Goal: Transaction & Acquisition: Purchase product/service

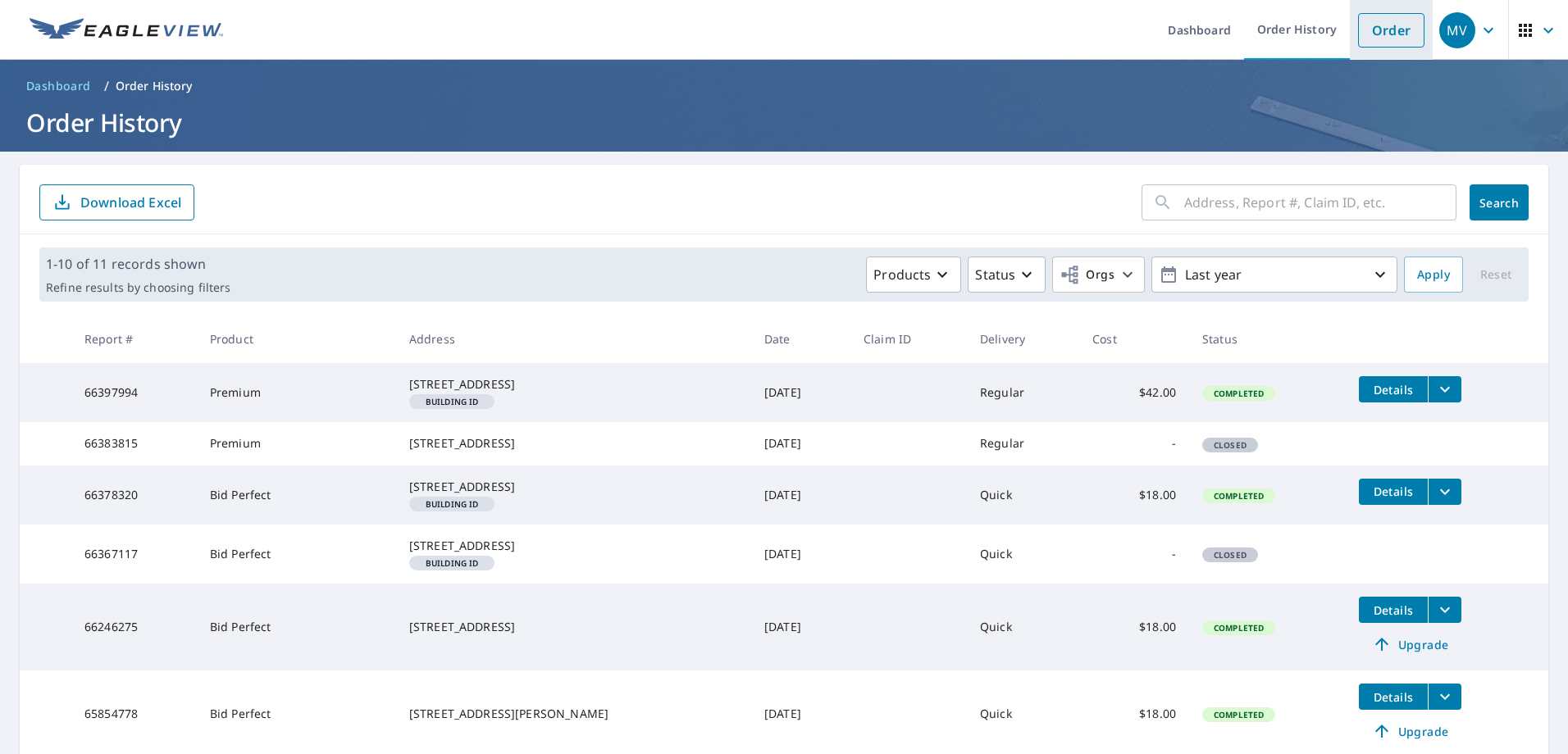
click at [1383, 50] on li "Order" at bounding box center [1391, 30] width 83 height 60
click at [1390, 26] on link "Order" at bounding box center [1391, 30] width 66 height 34
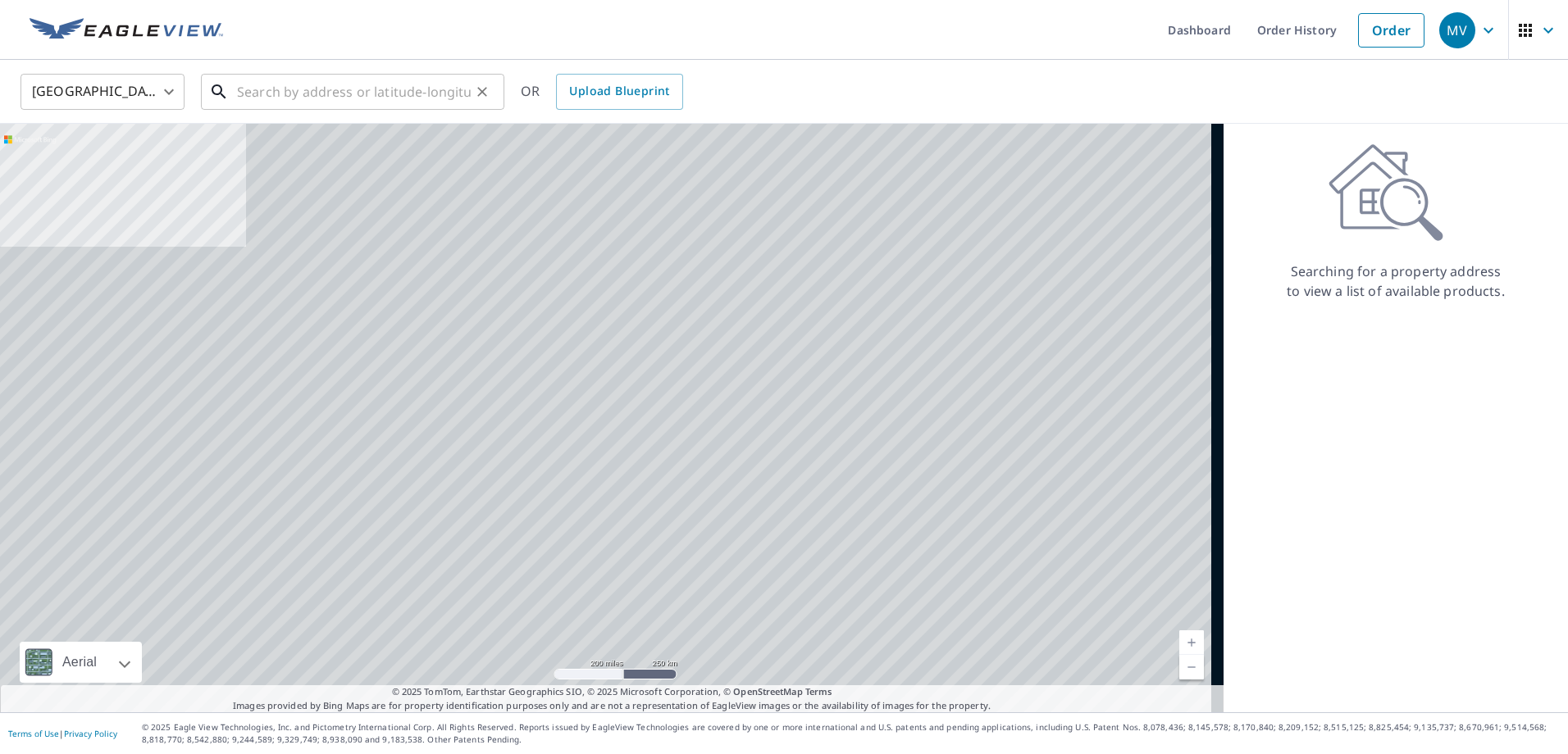
click at [255, 93] on input "text" at bounding box center [353, 92] width 233 height 46
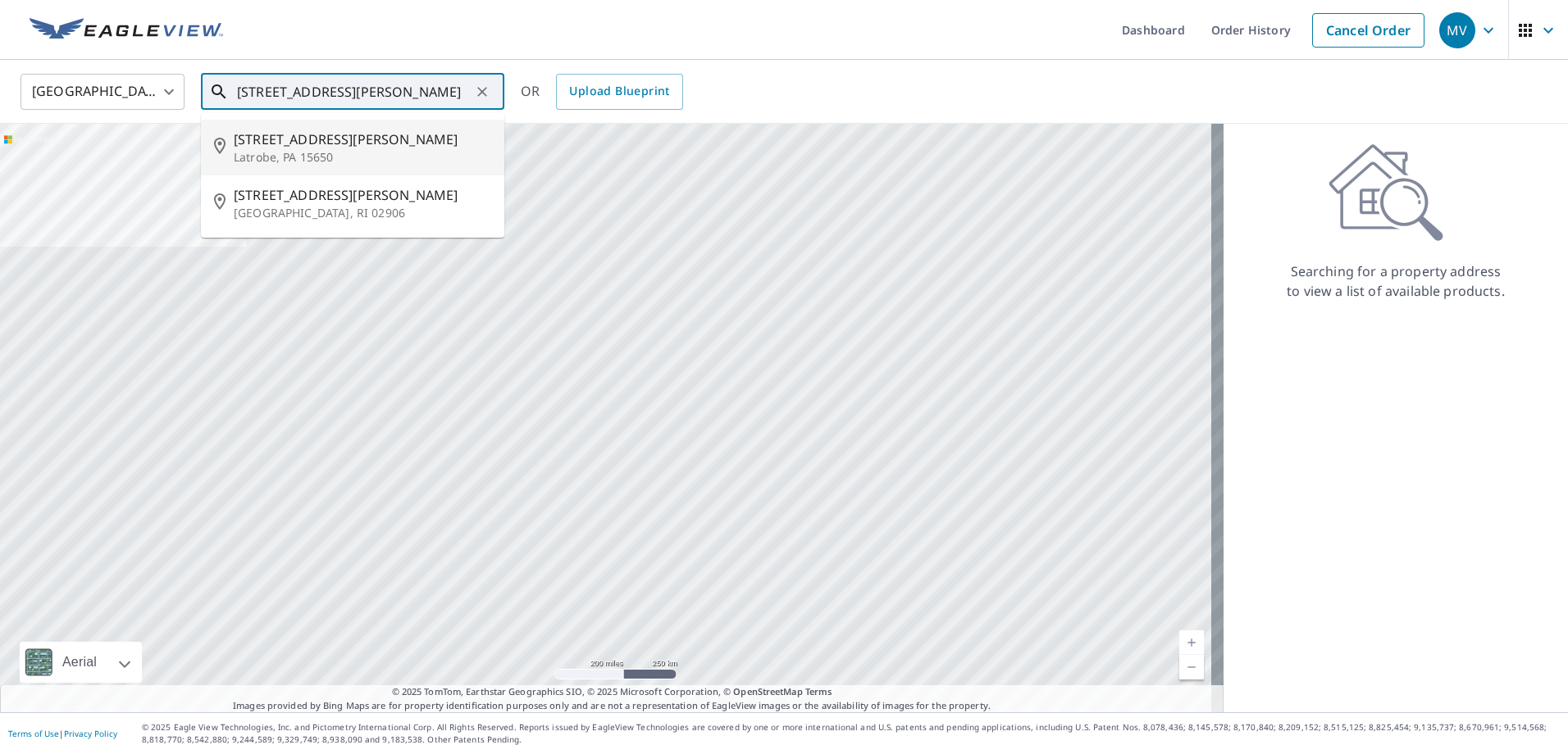
click at [263, 143] on span "[STREET_ADDRESS][PERSON_NAME]" at bounding box center [362, 140] width 258 height 20
type input "[STREET_ADDRESS][PERSON_NAME]"
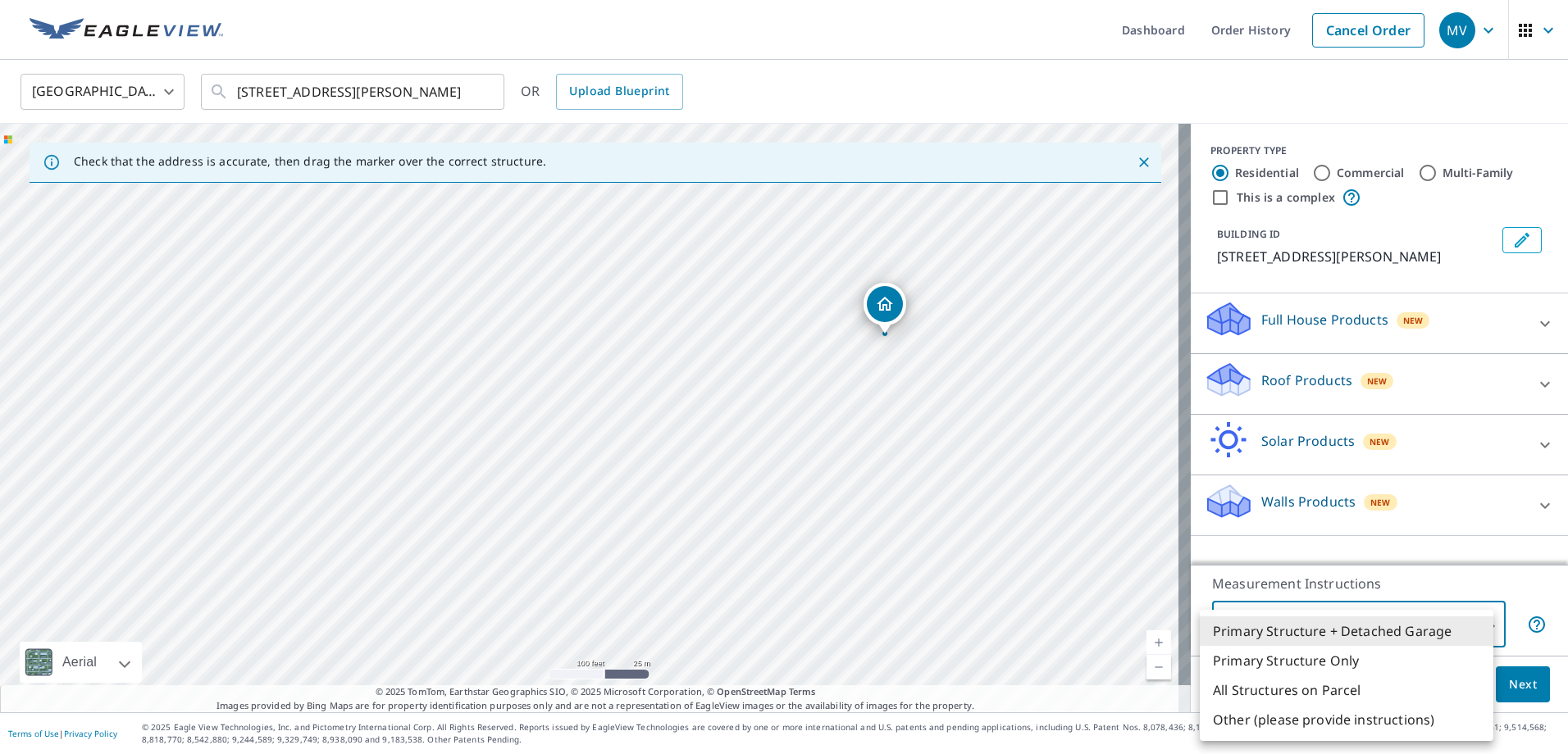
click at [1461, 617] on body "MV MV Dashboard Order History Cancel Order MV United States [GEOGRAPHIC_DATA] ​…" at bounding box center [784, 377] width 1568 height 754
click at [1353, 657] on li "Primary Structure Only" at bounding box center [1346, 661] width 293 height 30
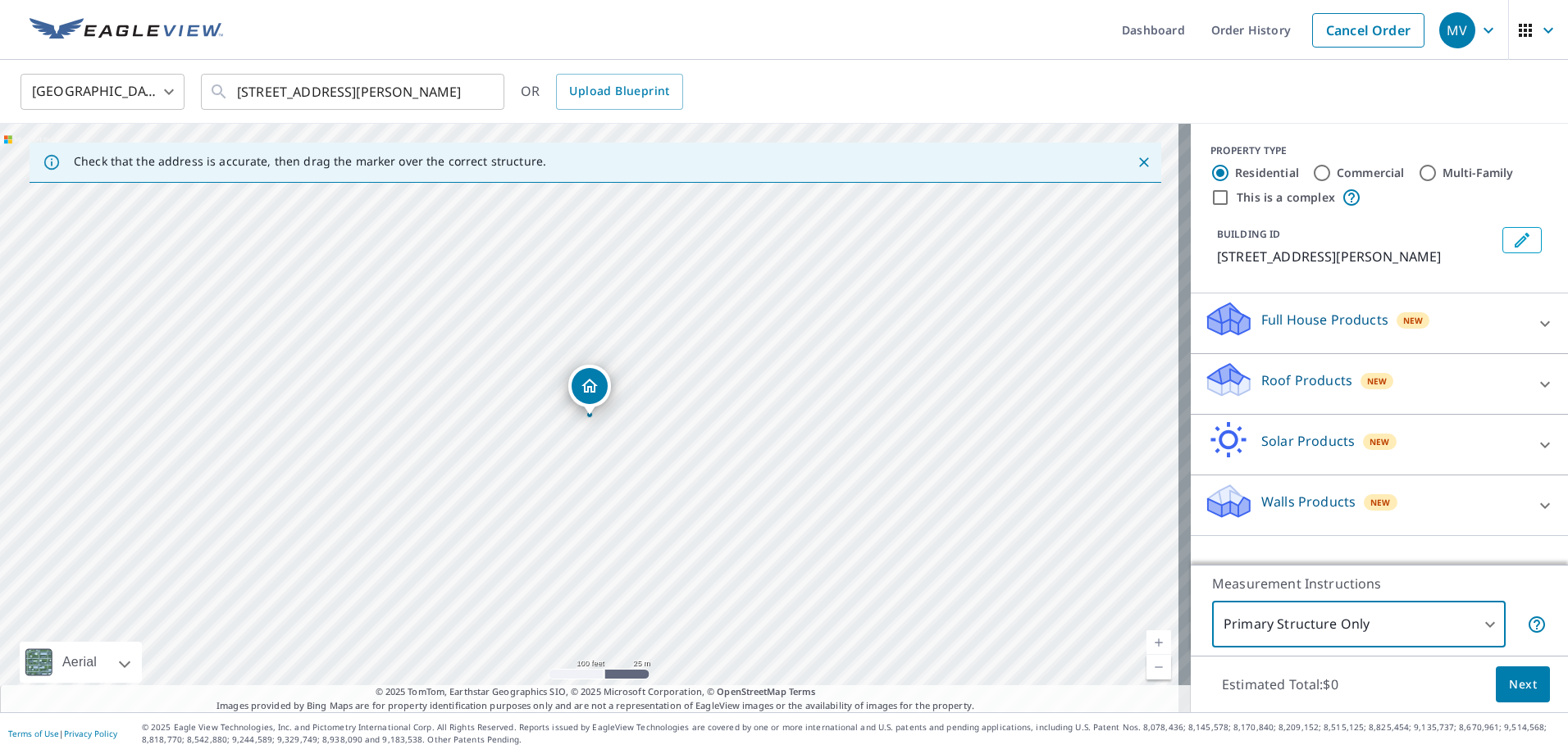
click at [1425, 629] on body "MV MV Dashboard Order History Cancel Order MV United States [GEOGRAPHIC_DATA] ​…" at bounding box center [784, 377] width 1568 height 754
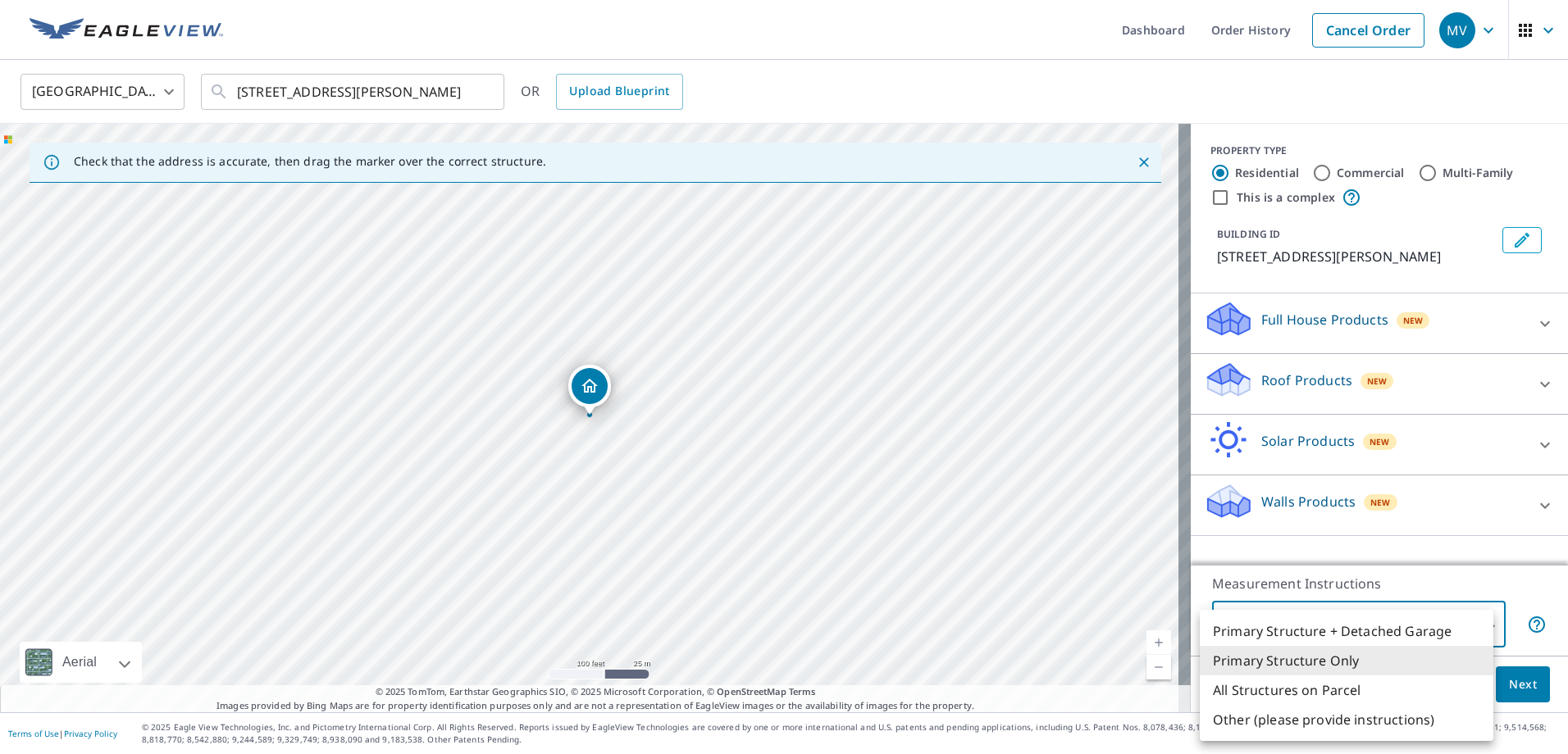
click at [1346, 633] on li "Primary Structure + Detached Garage" at bounding box center [1346, 631] width 293 height 30
type input "1"
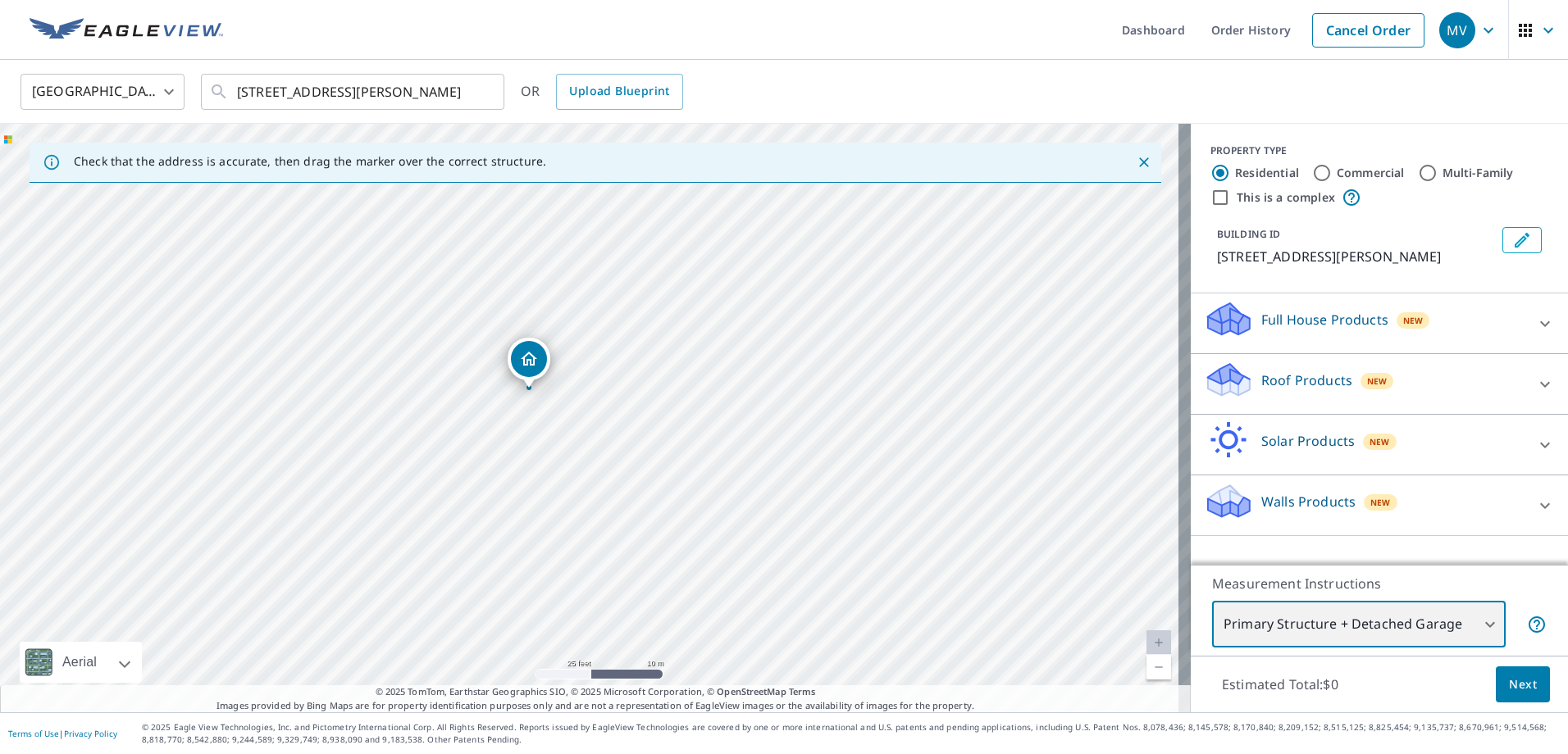
drag, startPoint x: 624, startPoint y: 360, endPoint x: 620, endPoint y: 426, distance: 66.1
click at [620, 426] on div "[STREET_ADDRESS][PERSON_NAME]" at bounding box center [596, 417] width 1191 height 589
click at [1398, 393] on div "Roof Products New" at bounding box center [1365, 383] width 321 height 46
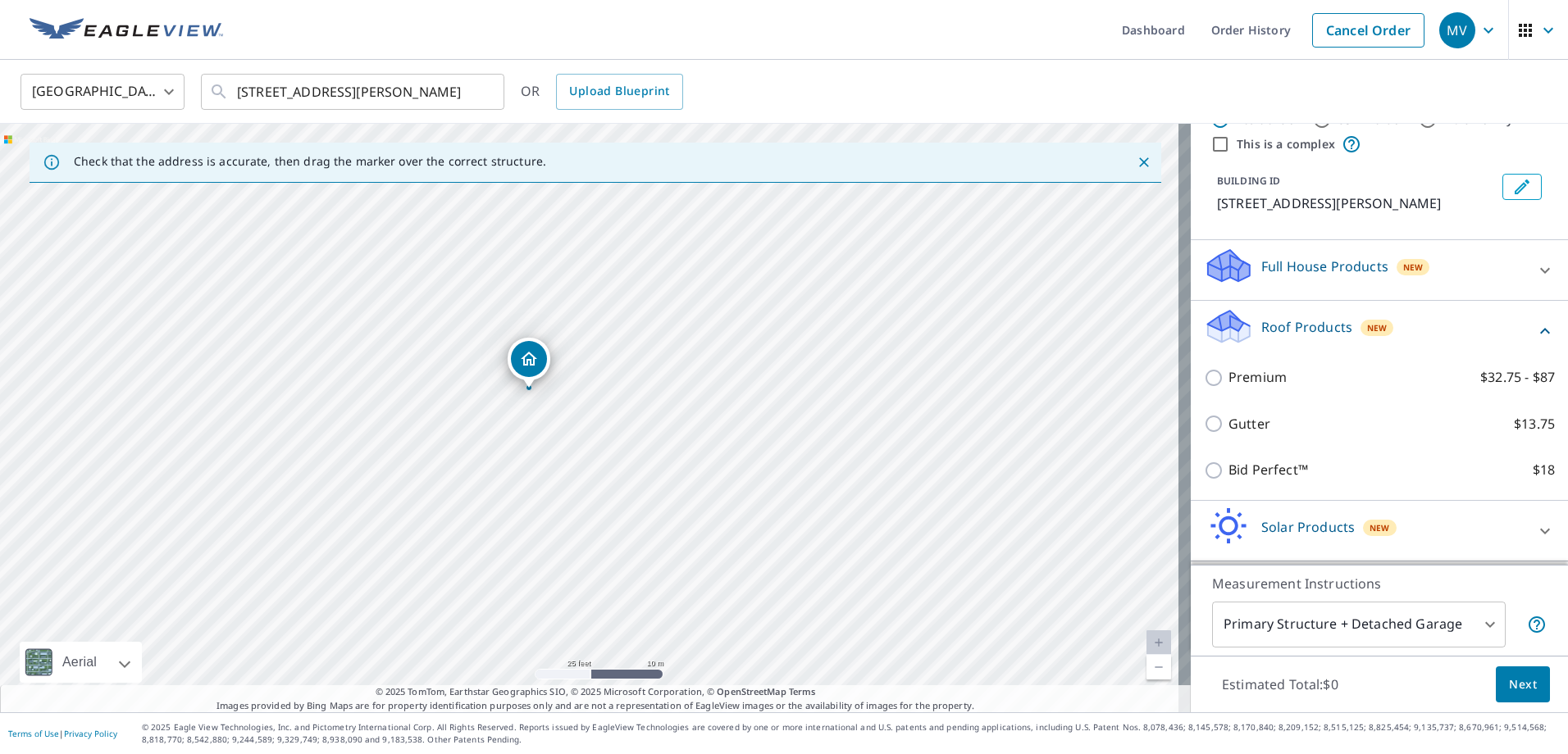
scroll to position [82, 0]
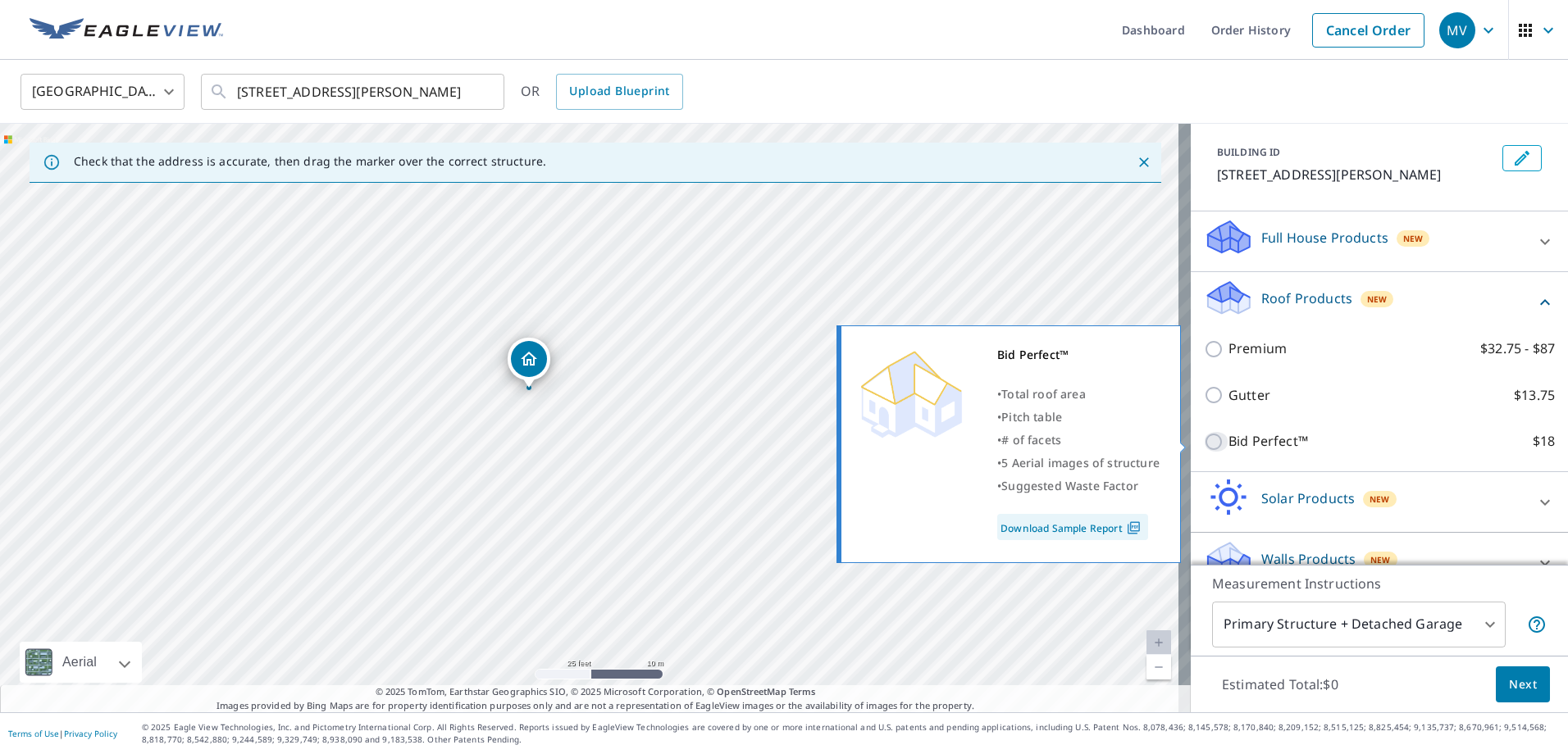
click at [1205, 444] on input "Bid Perfect™ $18" at bounding box center [1216, 442] width 25 height 20
checkbox input "true"
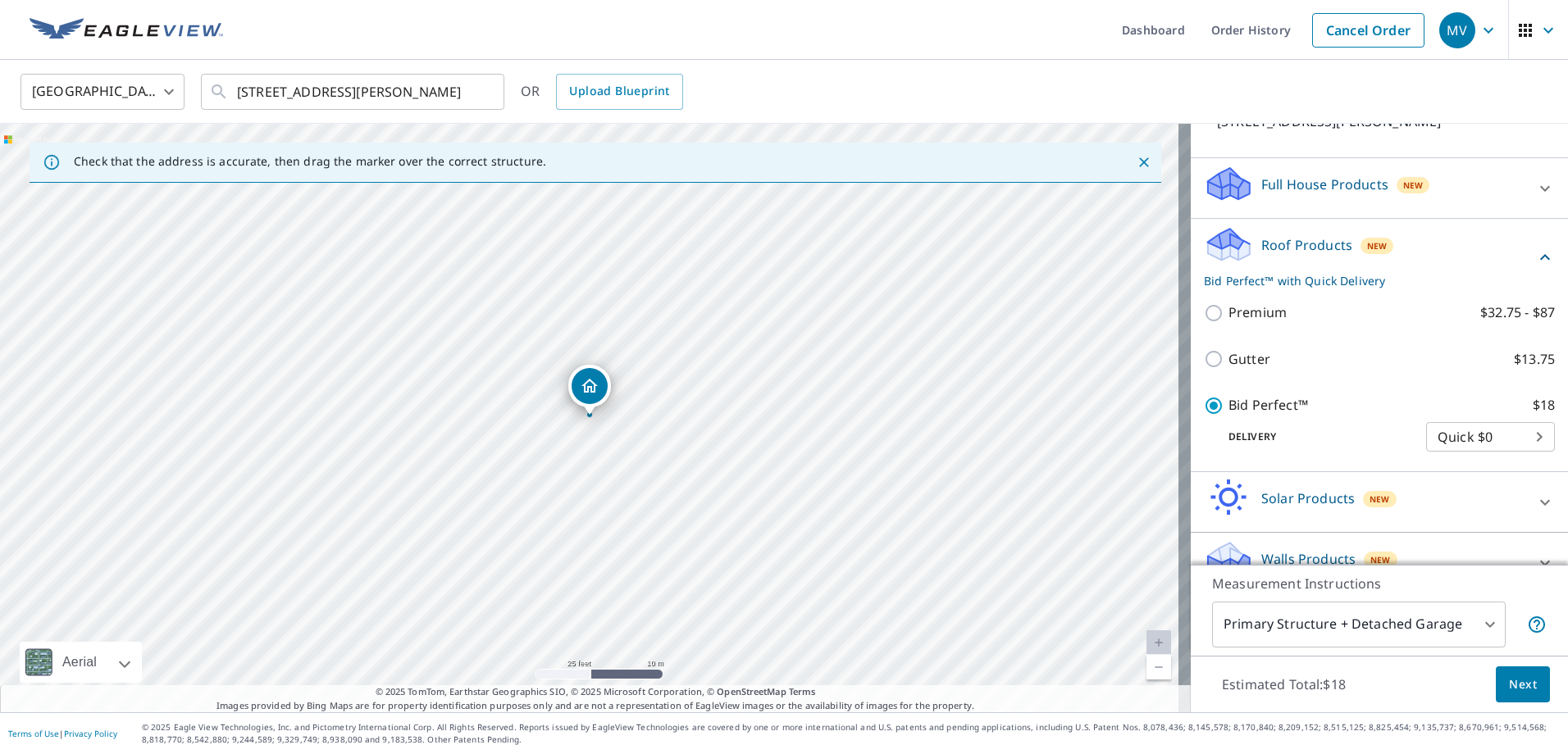
scroll to position [164, 0]
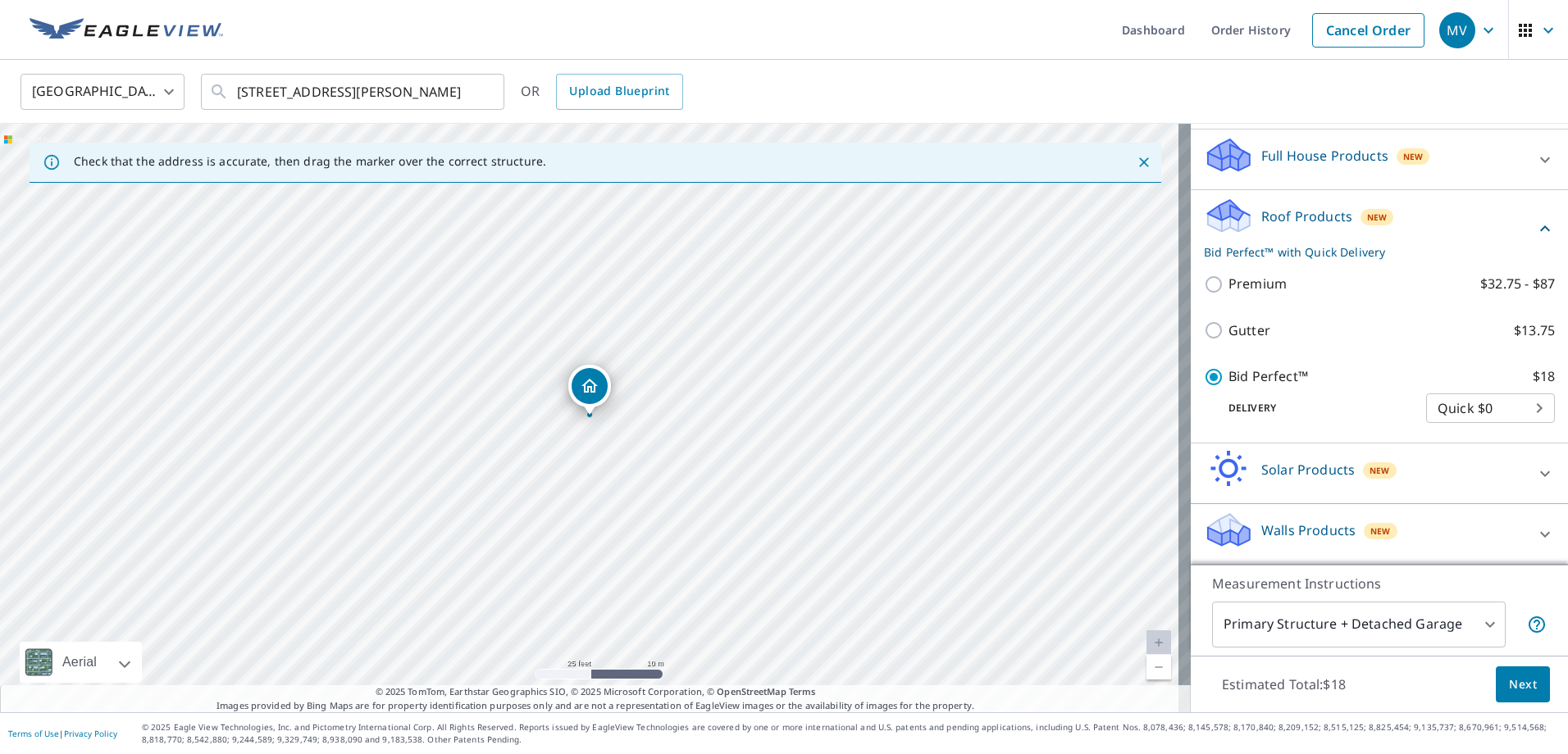
click at [1509, 676] on span "Next" at bounding box center [1523, 684] width 28 height 21
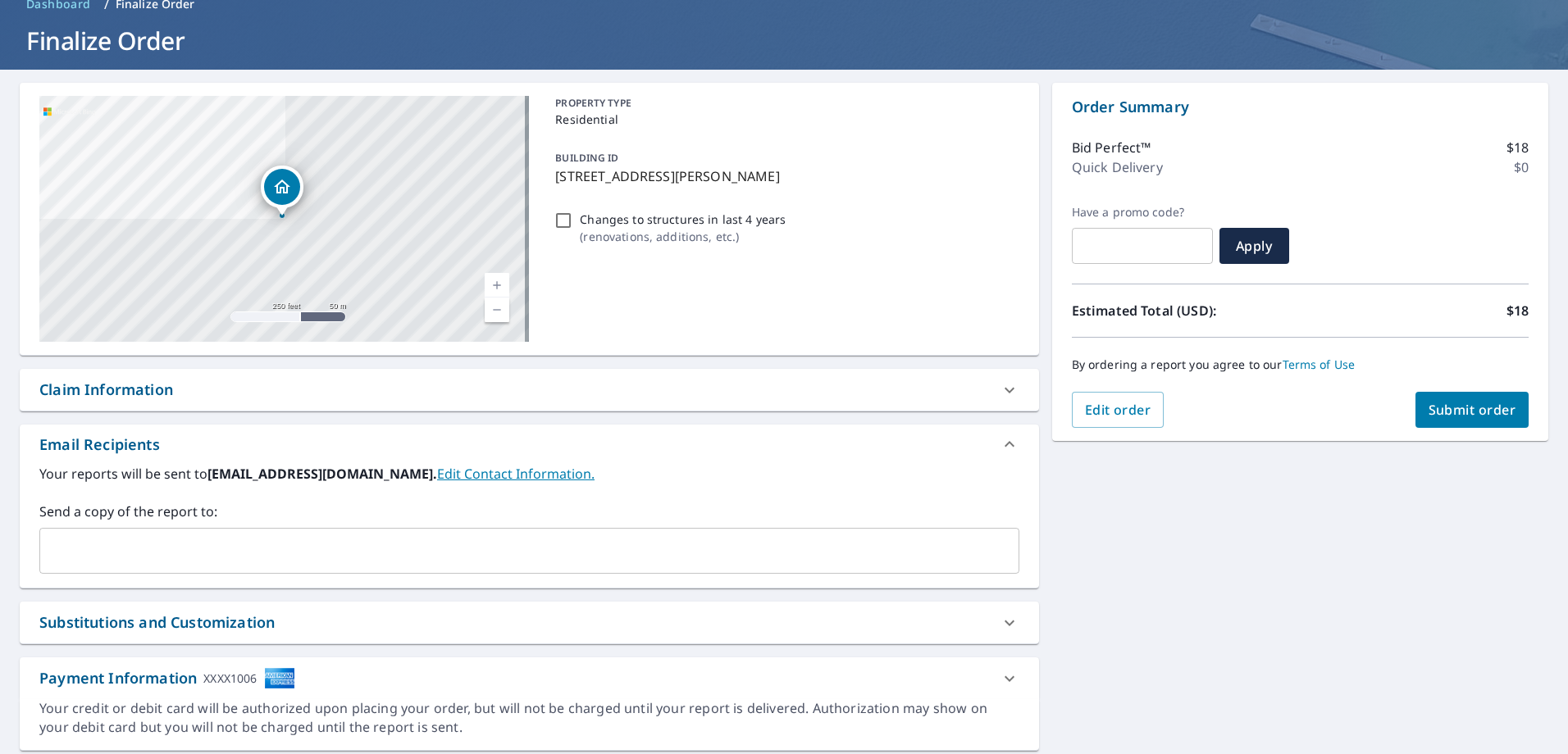
scroll to position [133, 0]
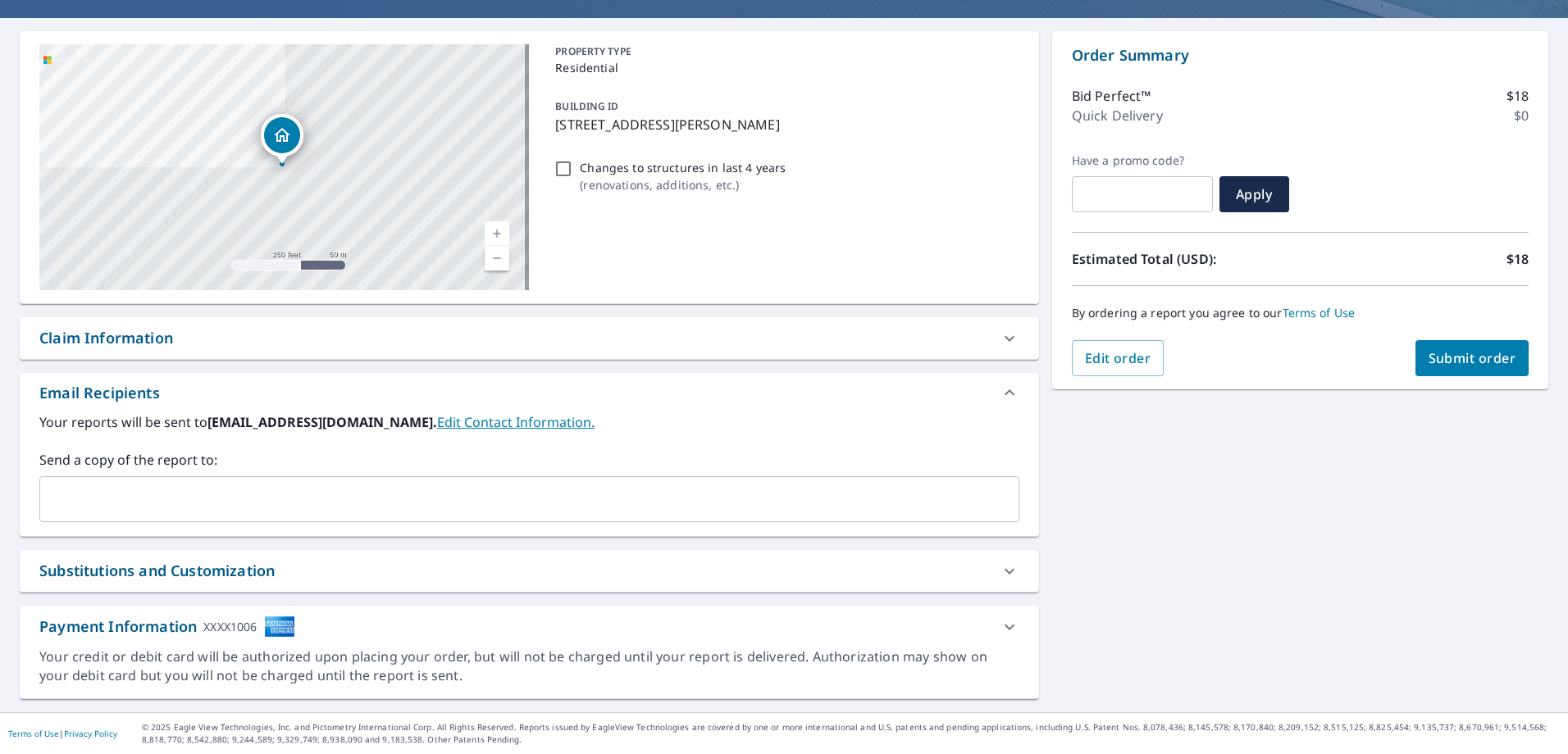
click at [159, 497] on input "text" at bounding box center [517, 499] width 941 height 31
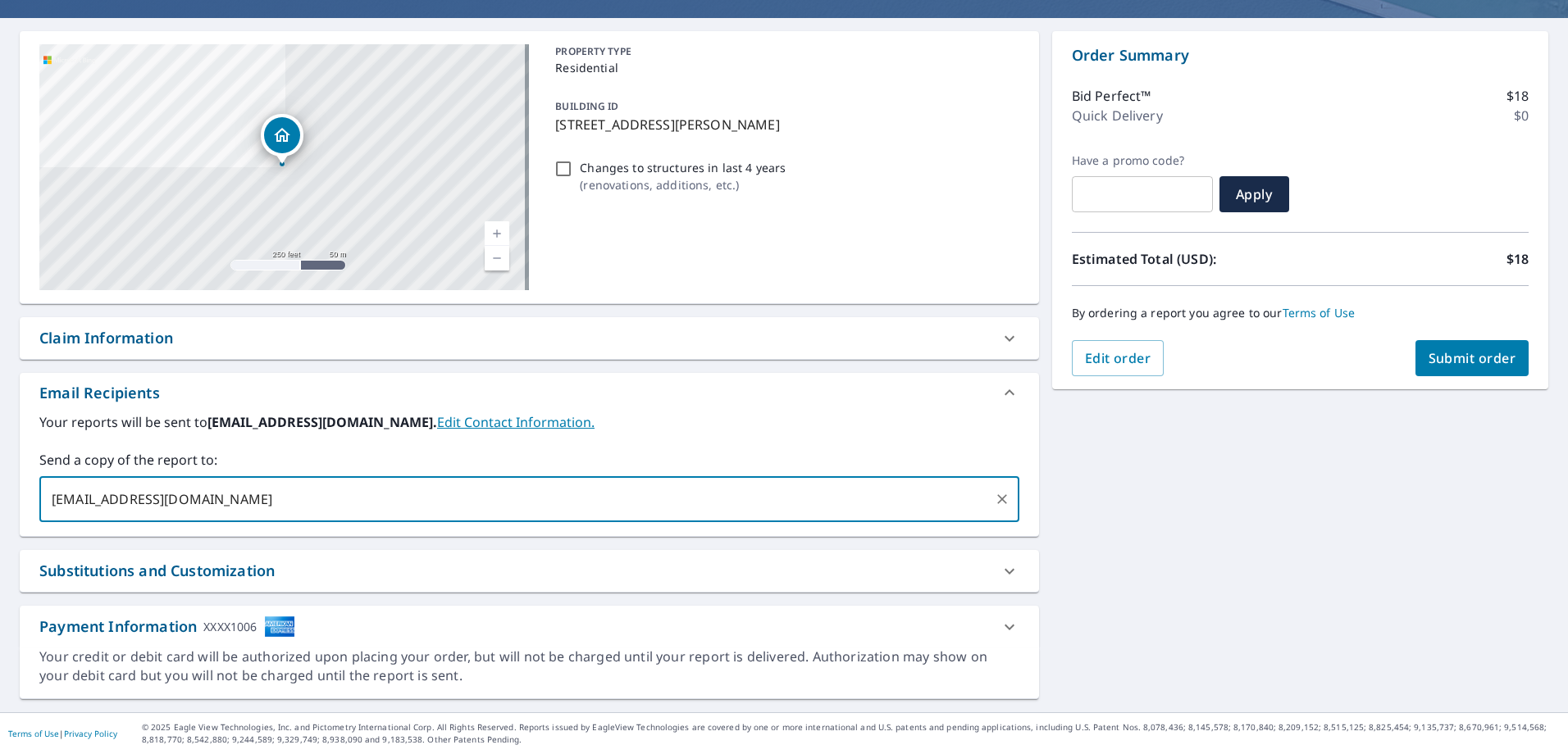
type input "[EMAIL_ADDRESS][DOMAIN_NAME]"
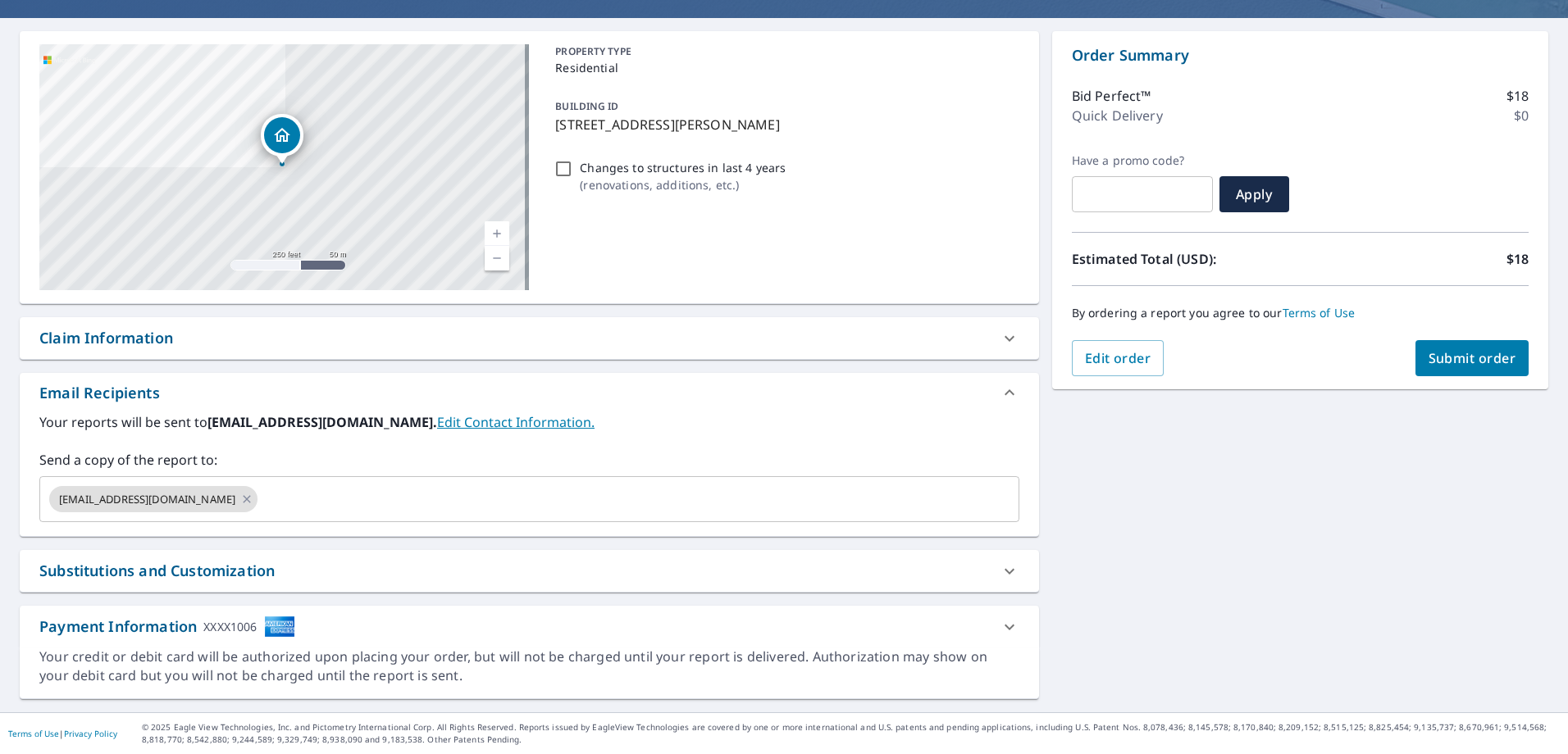
click at [748, 411] on div "Email Recipients" at bounding box center [529, 392] width 1020 height 39
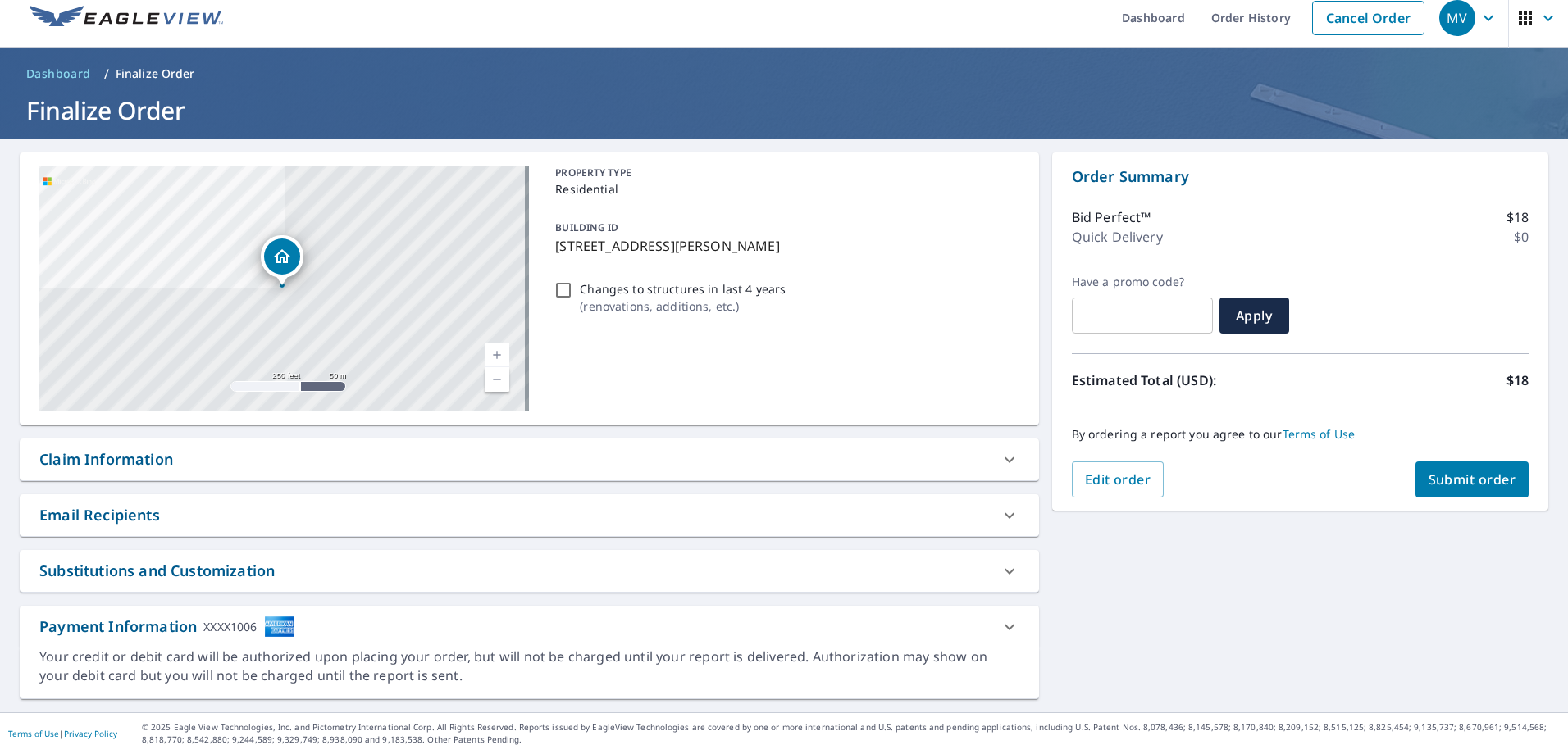
scroll to position [13, 0]
click at [862, 514] on div "Email Recipients" at bounding box center [514, 515] width 951 height 22
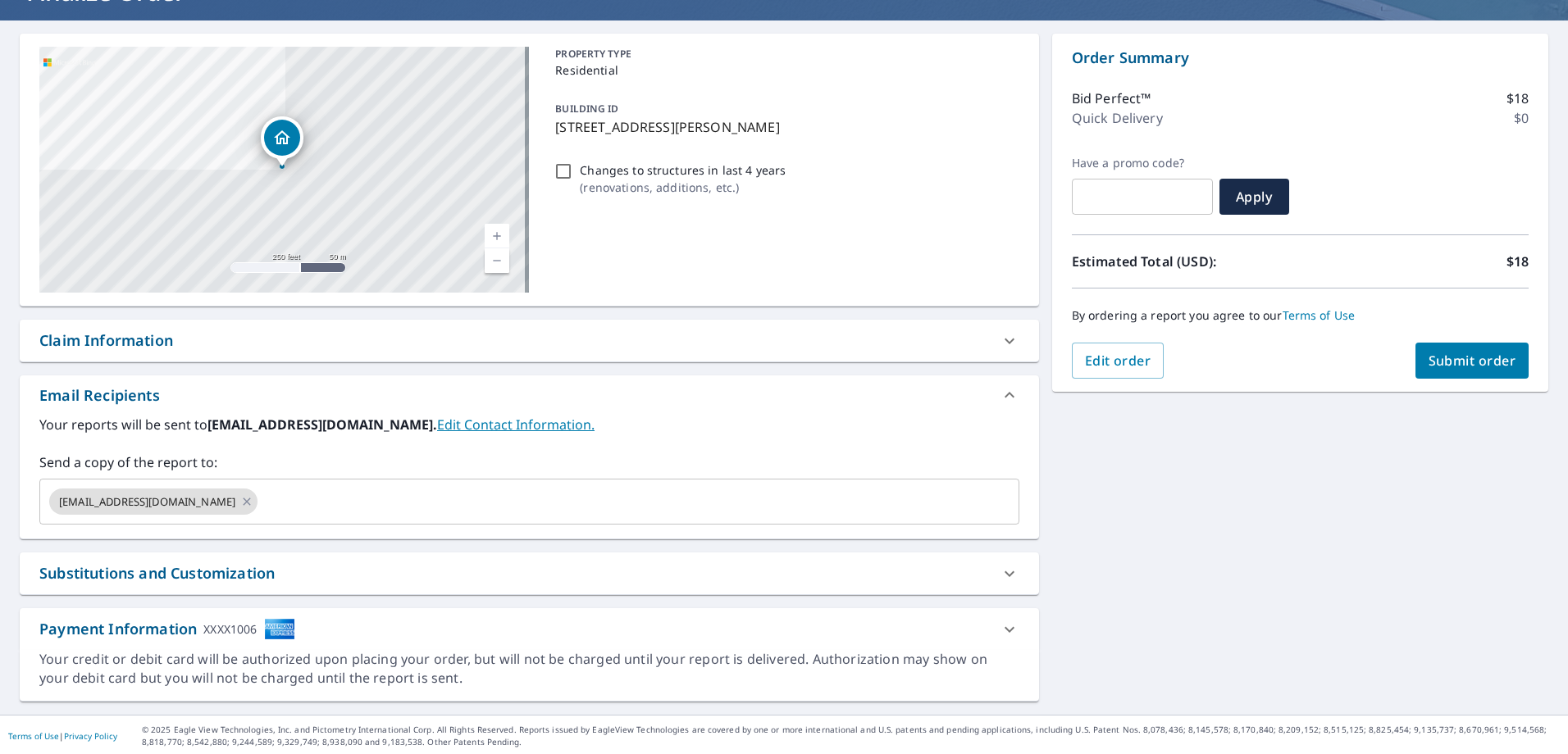
scroll to position [133, 0]
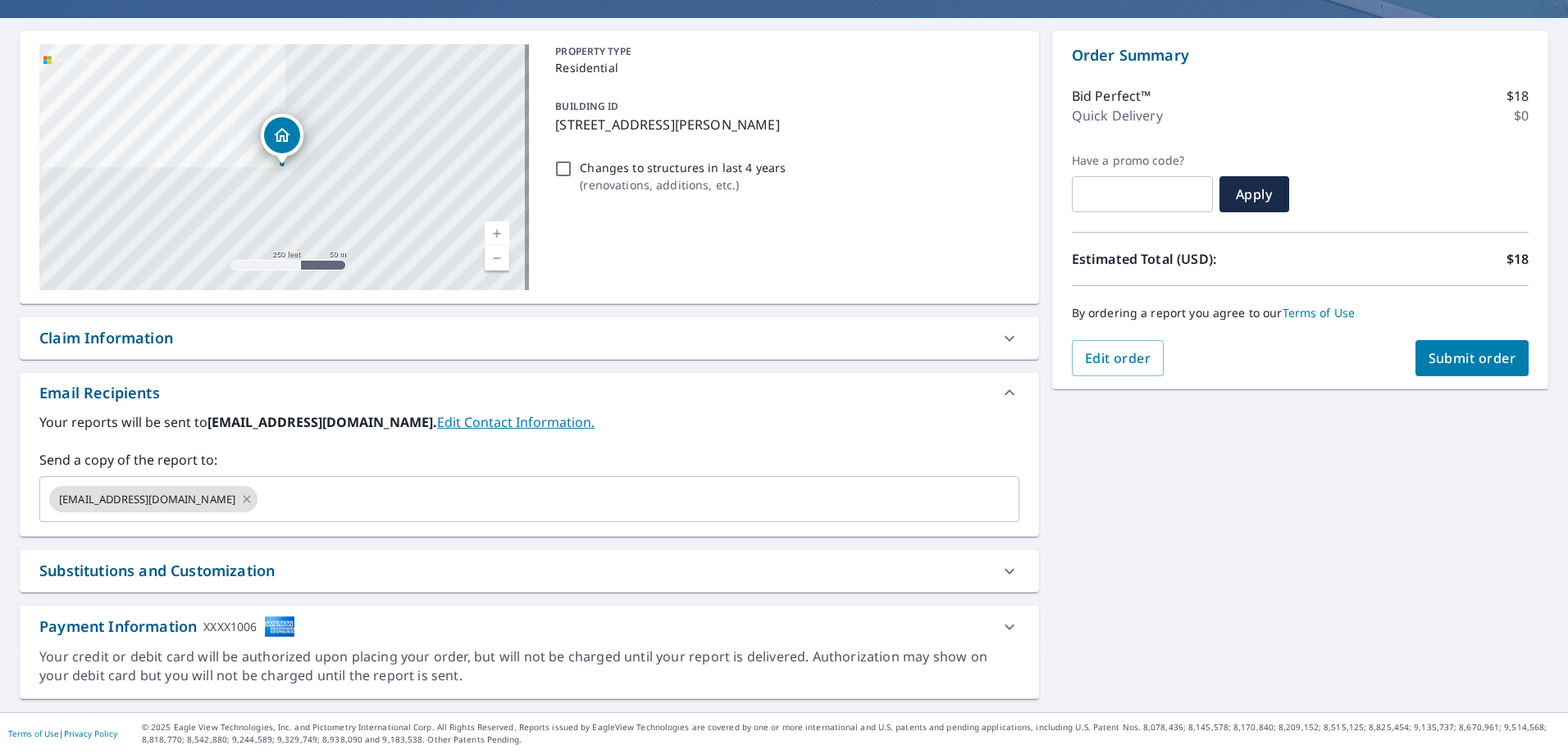
click at [1429, 358] on span "Submit order" at bounding box center [1473, 358] width 88 height 18
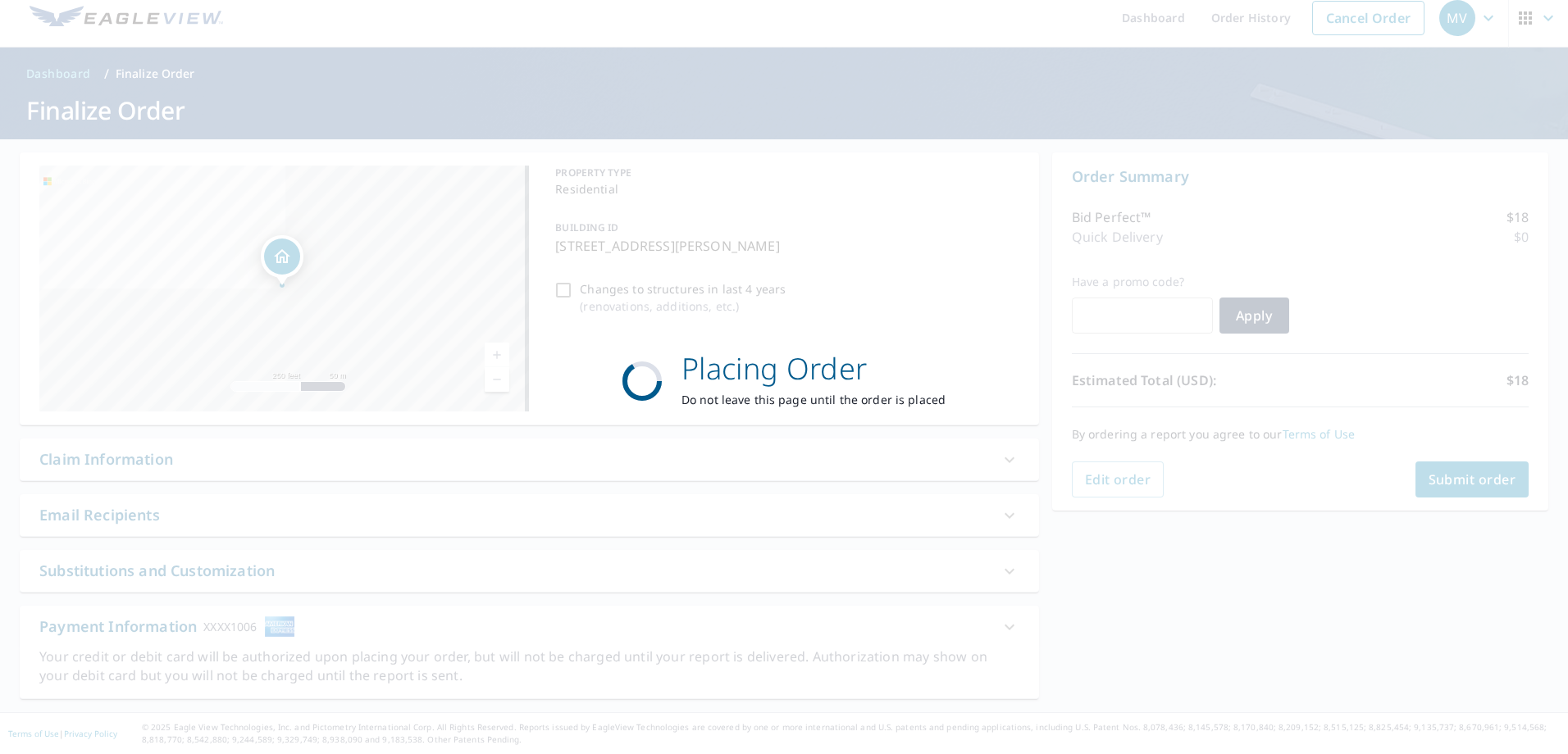
scroll to position [13, 0]
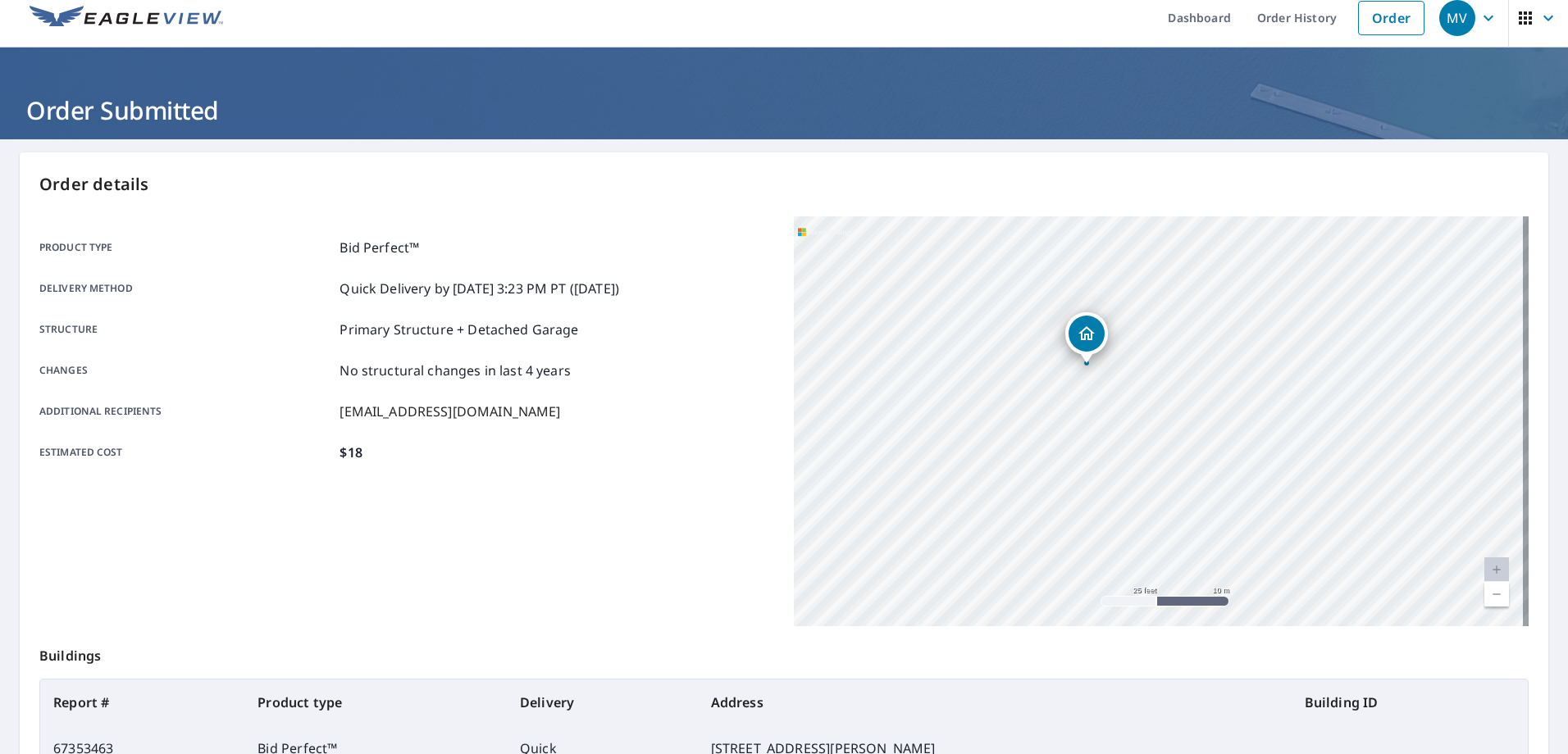
drag, startPoint x: 1311, startPoint y: 434, endPoint x: 1066, endPoint y: 420, distance: 245.4
click at [1066, 420] on div "[STREET_ADDRESS][PERSON_NAME]" at bounding box center [1160, 421] width 735 height 410
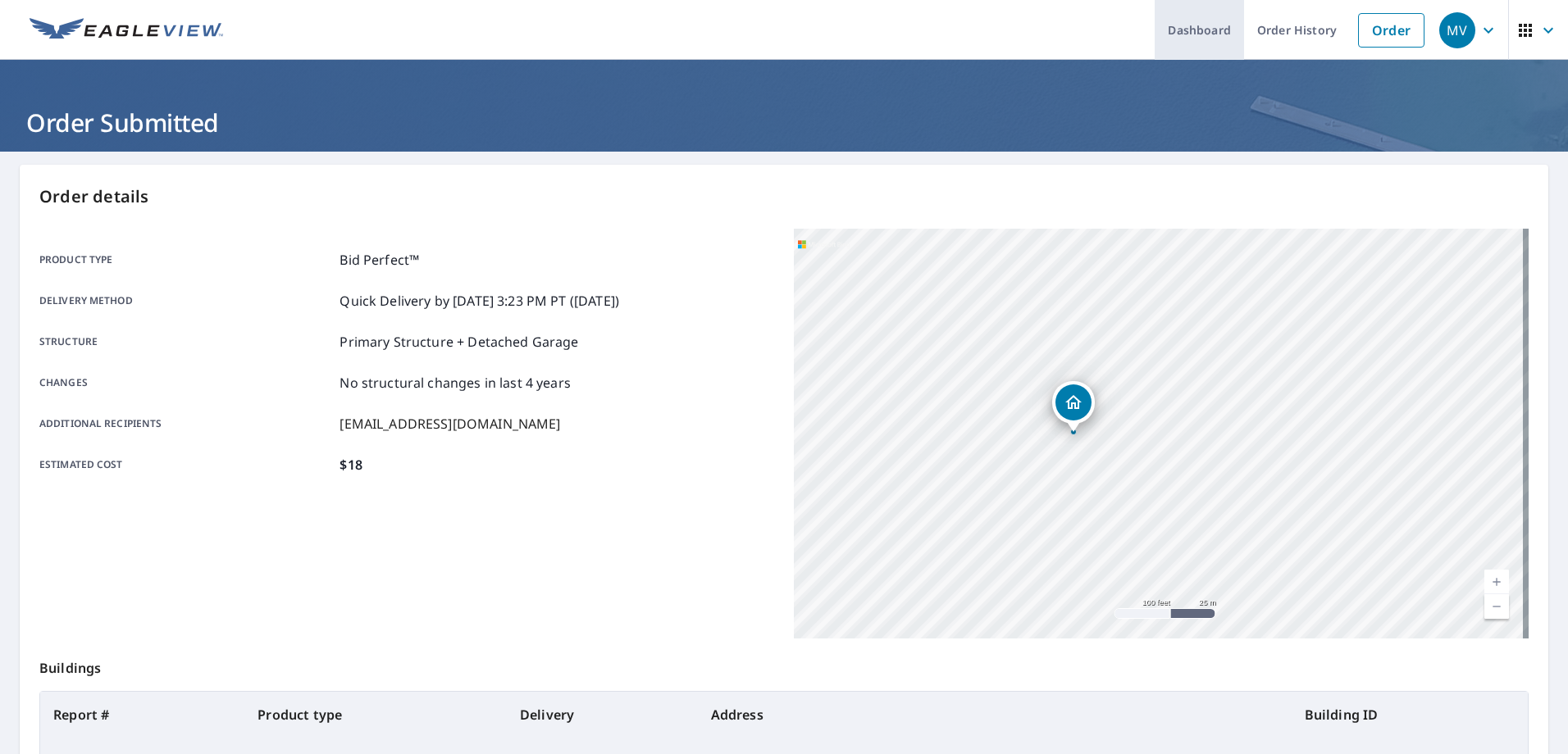
click at [1186, 30] on link "Dashboard" at bounding box center [1199, 30] width 89 height 60
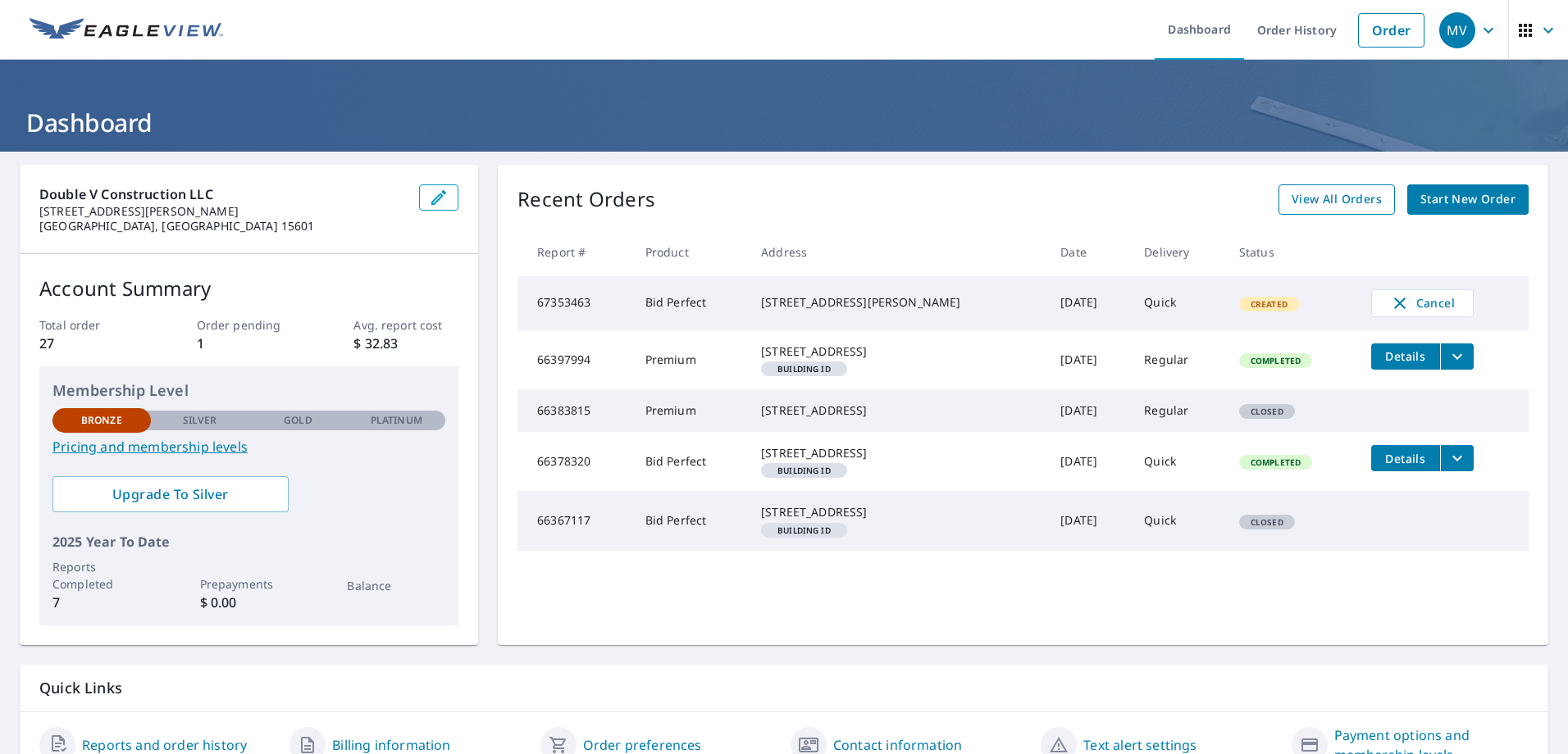
click at [1302, 200] on span "View All Orders" at bounding box center [1336, 200] width 90 height 21
